Goal: Find contact information: Find contact information

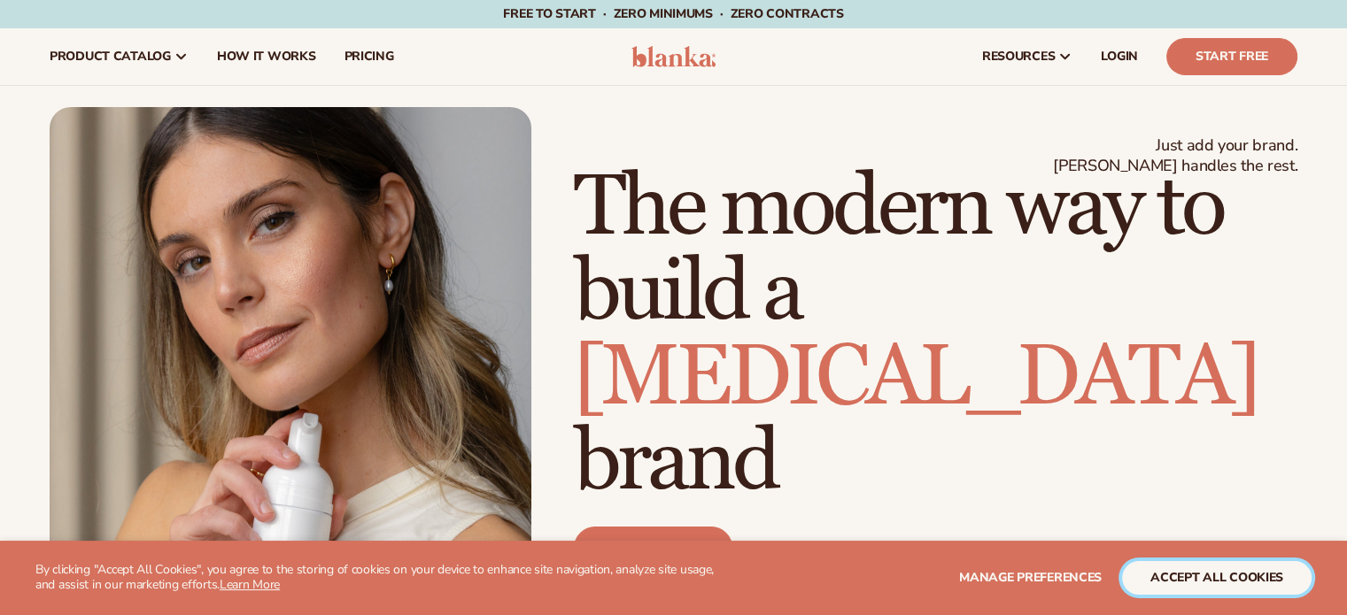
click at [1249, 582] on button "accept all cookies" at bounding box center [1216, 578] width 189 height 34
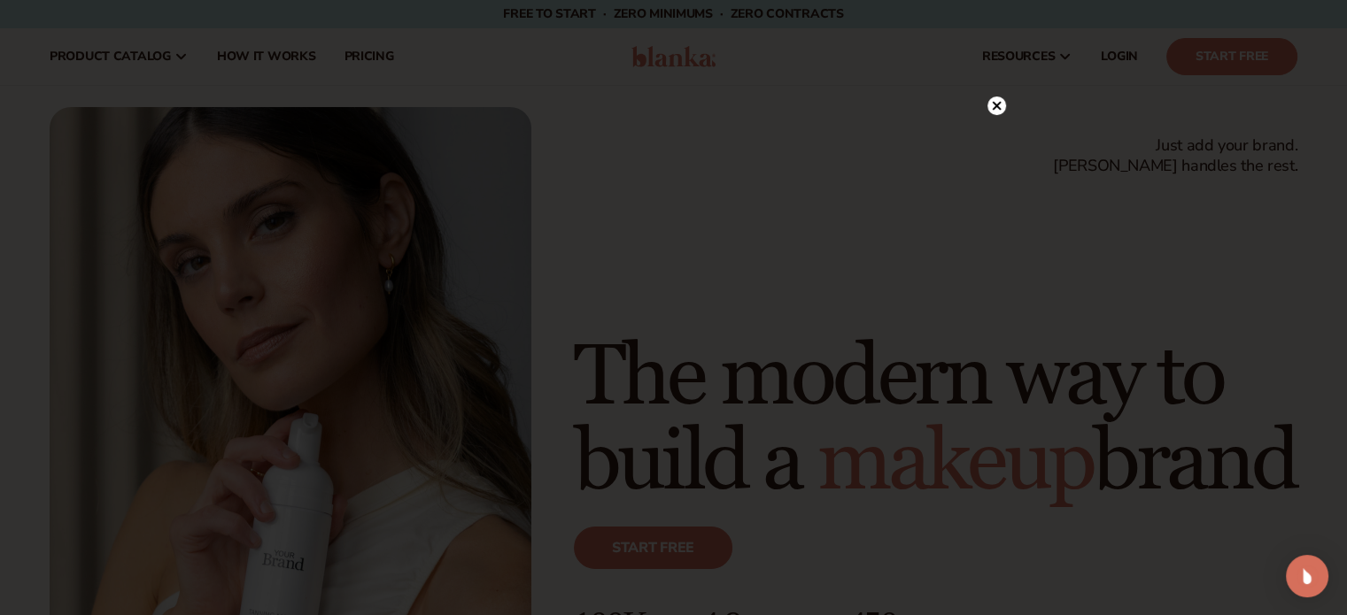
click at [996, 104] on icon at bounding box center [996, 106] width 9 height 9
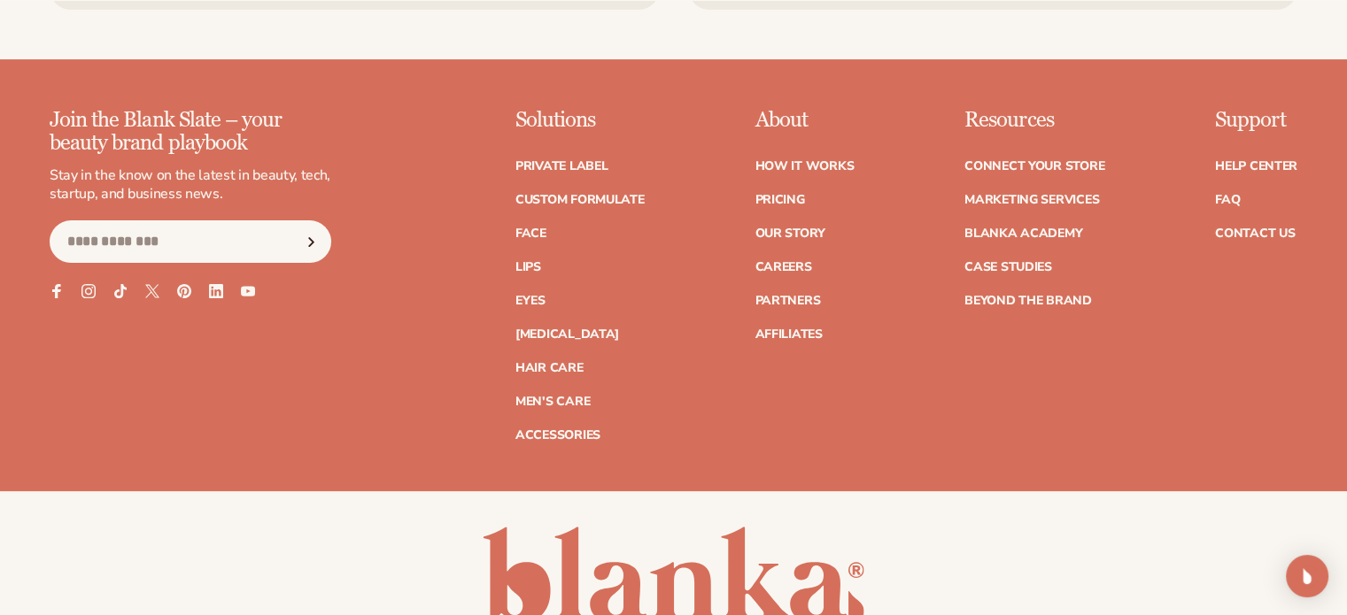
scroll to position [7359, 0]
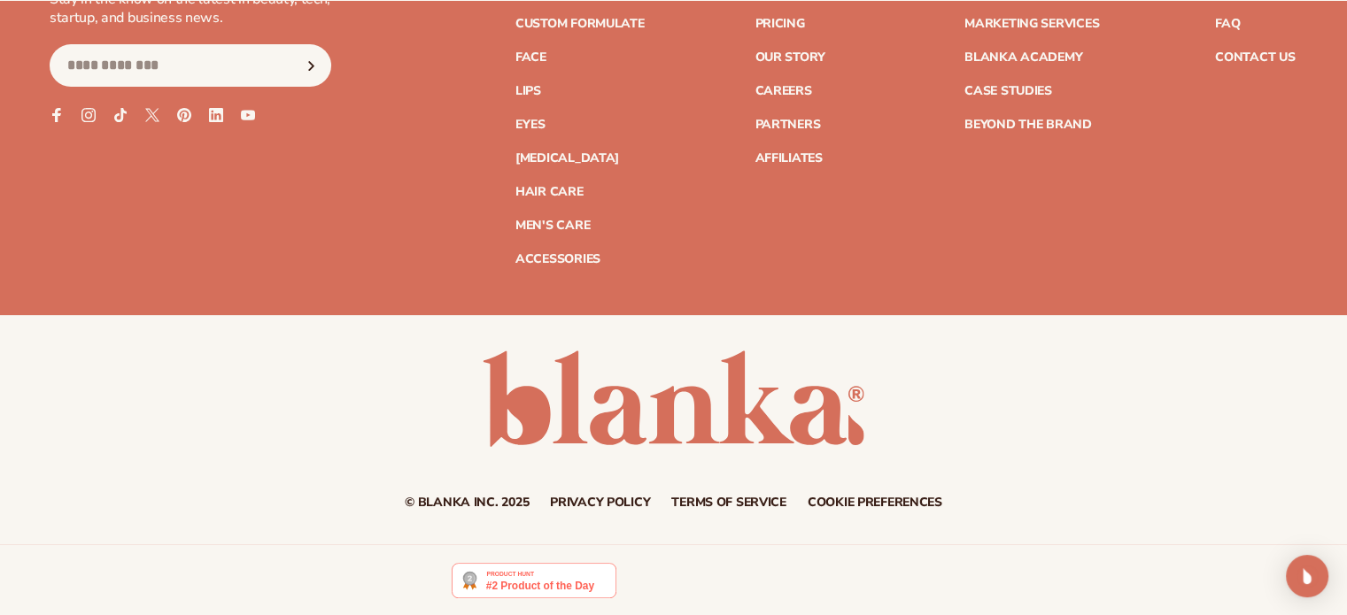
click at [613, 497] on link "Privacy policy" at bounding box center [600, 503] width 100 height 12
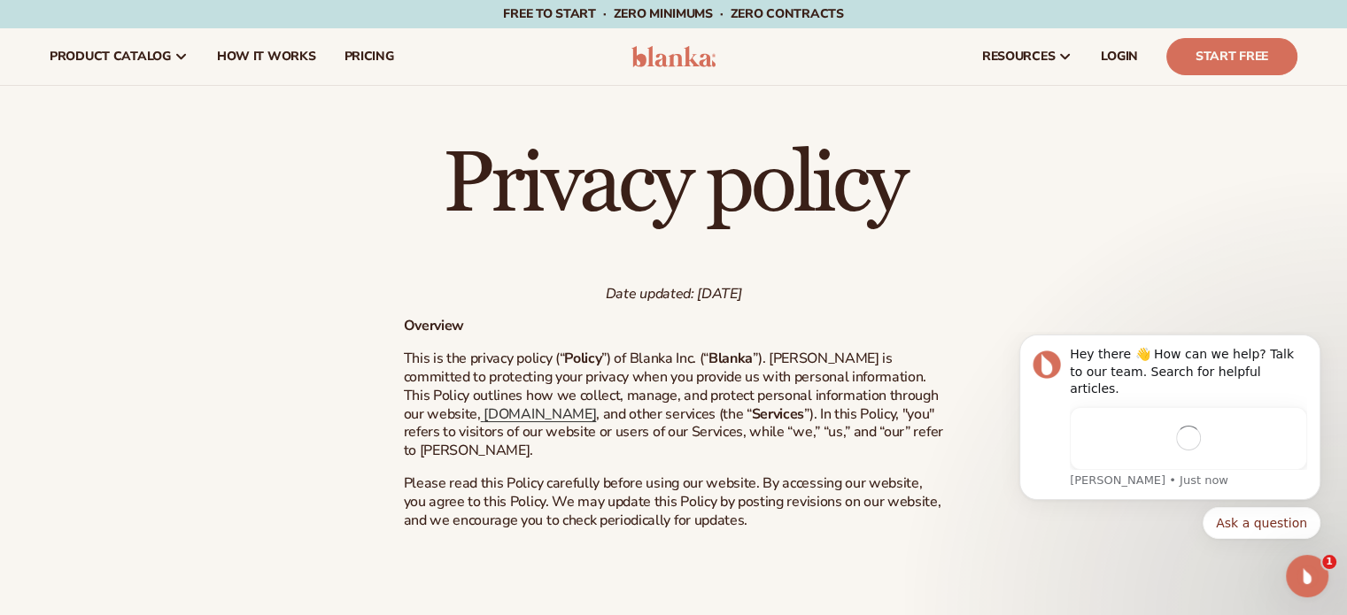
scroll to position [4443, 0]
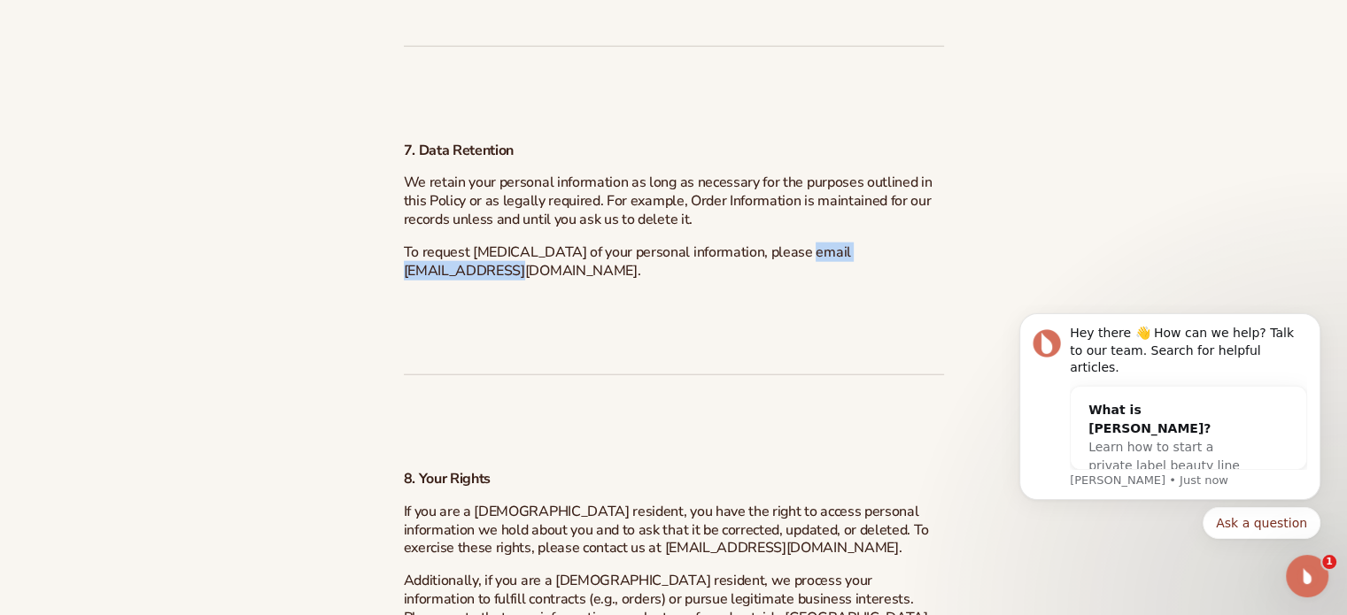
drag, startPoint x: 416, startPoint y: 308, endPoint x: 559, endPoint y: 308, distance: 143.4
click at [559, 281] on span "To request [MEDICAL_DATA] of your personal information, please email [EMAIL_ADD…" at bounding box center [627, 262] width 447 height 38
copy span "[EMAIL_ADDRESS][DOMAIN_NAME]"
